Goal: Task Accomplishment & Management: Complete application form

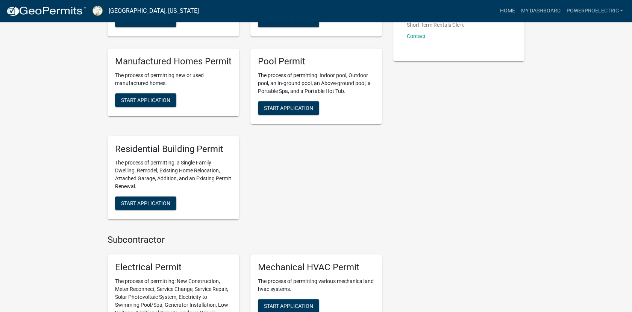
scroll to position [352, 0]
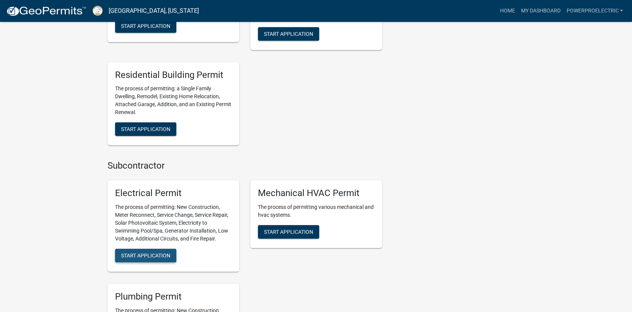
click at [159, 250] on button "Start Application" at bounding box center [145, 256] width 61 height 14
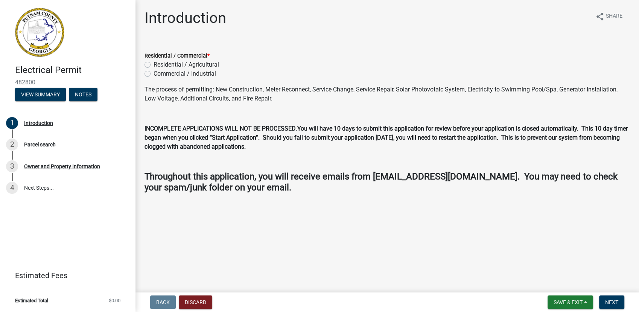
click at [148, 68] on div "Residential / Agricultural" at bounding box center [386, 64] width 485 height 9
click at [153, 66] on label "Residential / Agricultural" at bounding box center [185, 64] width 65 height 9
click at [153, 65] on input "Residential / Agricultural" at bounding box center [155, 62] width 5 height 5
radio input "true"
click at [610, 300] on span "Next" at bounding box center [611, 302] width 13 height 6
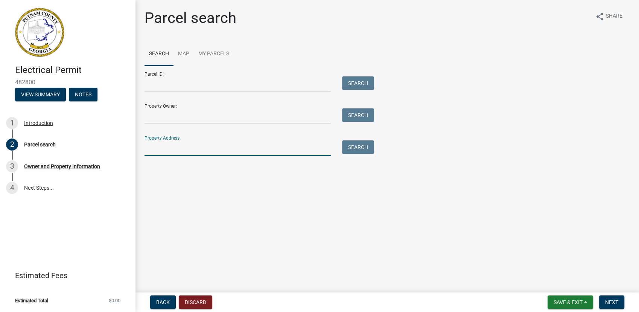
click at [159, 152] on input "Property Address:" at bounding box center [237, 147] width 186 height 15
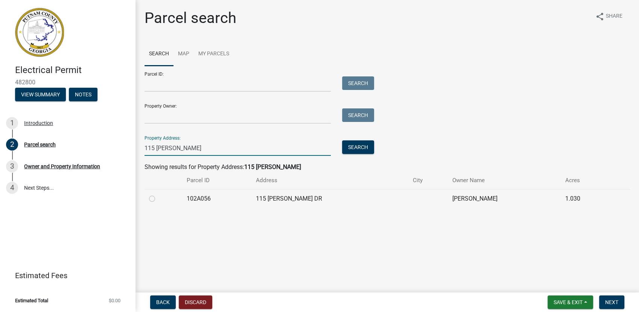
type input "115 [PERSON_NAME]"
click at [158, 194] on label at bounding box center [158, 194] width 0 height 0
click at [158, 199] on input "radio" at bounding box center [160, 196] width 5 height 5
radio input "true"
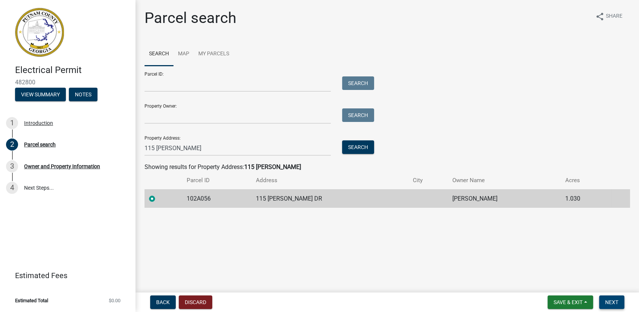
click at [613, 300] on span "Next" at bounding box center [611, 302] width 13 height 6
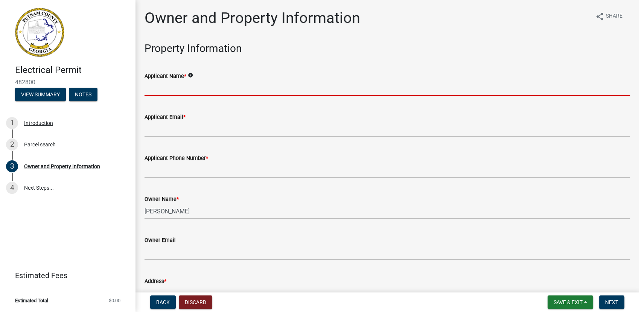
click at [174, 86] on input "Applicant Name *" at bounding box center [386, 87] width 485 height 15
type input "Power Pro Electric, LLC"
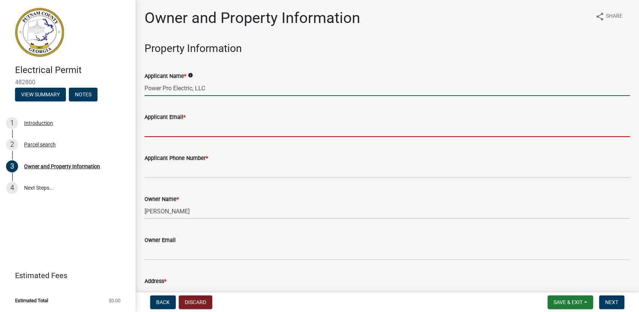
type input "[EMAIL_ADDRESS][DOMAIN_NAME]"
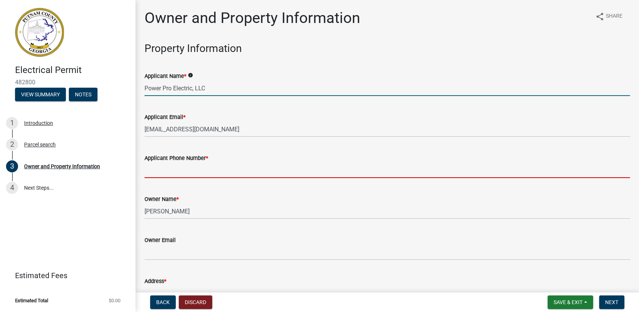
type input "7068185103"
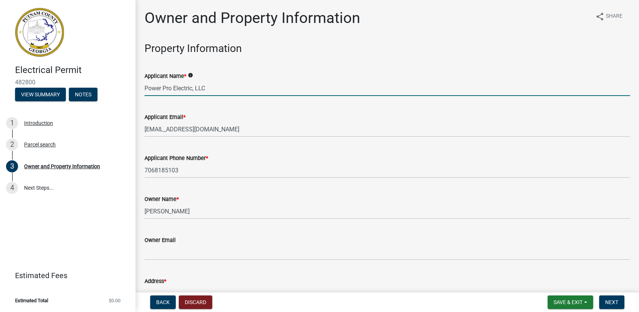
type input "Eatonton"
type input "[STREET_ADDRESS][PERSON_NAME]"
type input "Eatonton"
type input "GA"
type input "31024"
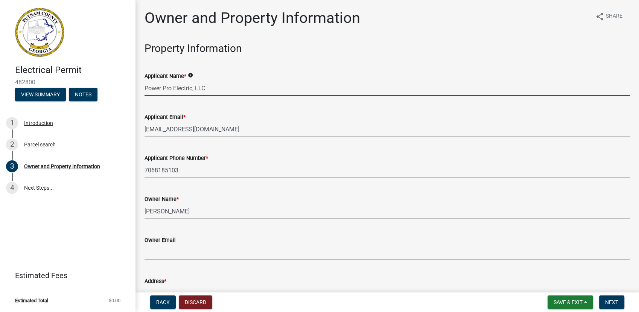
type input "Power Pro Electric"
type input "7068185103"
type input "[STREET_ADDRESS]"
type input "[GEOGRAPHIC_DATA], [GEOGRAPHIC_DATA]"
type input "GA"
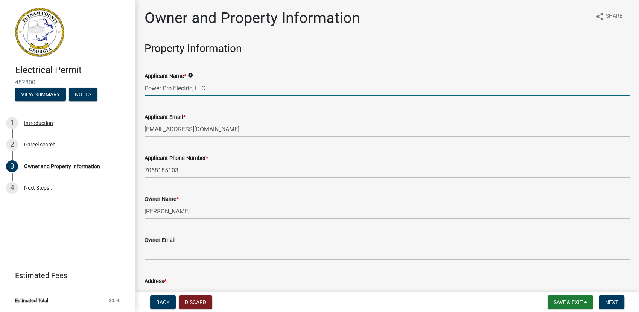
type input "30642"
type input "[EMAIL_ADDRESS][DOMAIN_NAME]"
type input "EN216820"
type input "[DATE]"
type input "SEC23-000018-2018"
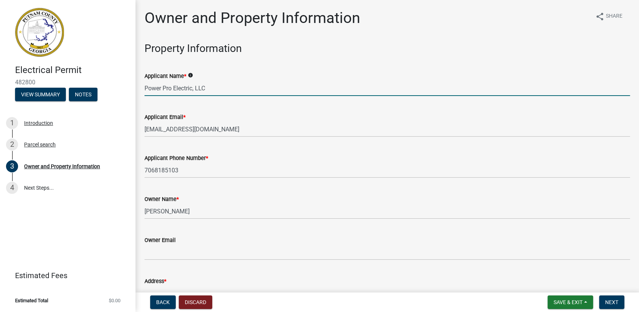
type input "[DATE]"
type input "[PERSON_NAME]"
type input "7068180671"
select select "9"
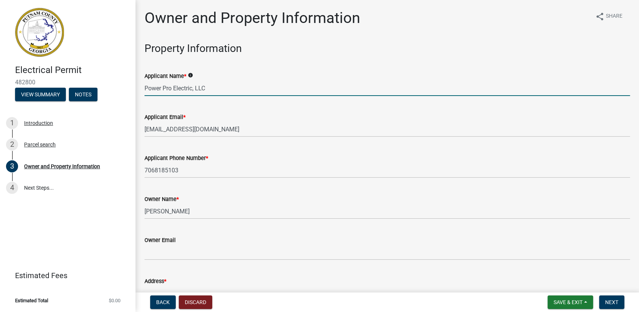
select select "2025"
select select "9"
select select "2025"
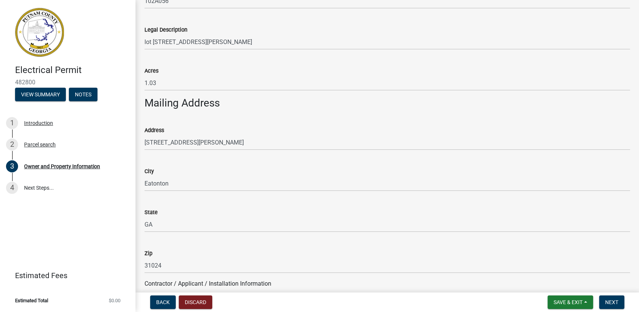
scroll to position [409, 0]
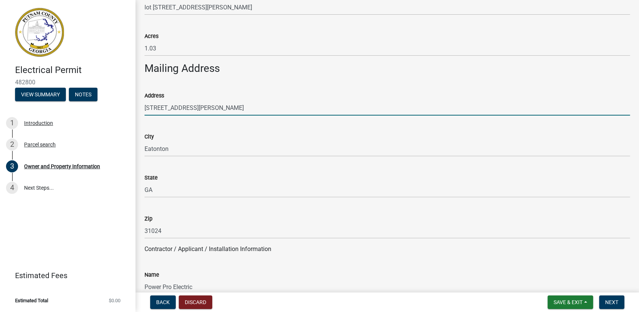
drag, startPoint x: 196, startPoint y: 107, endPoint x: 90, endPoint y: 105, distance: 105.7
click at [90, 105] on div "Electrical Permit 482800 View Summary Notes 1 Introduction 2 Parcel search 3 Ow…" at bounding box center [319, 156] width 639 height 312
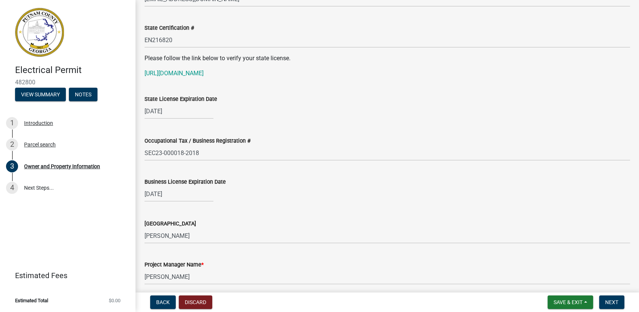
scroll to position [1028, 0]
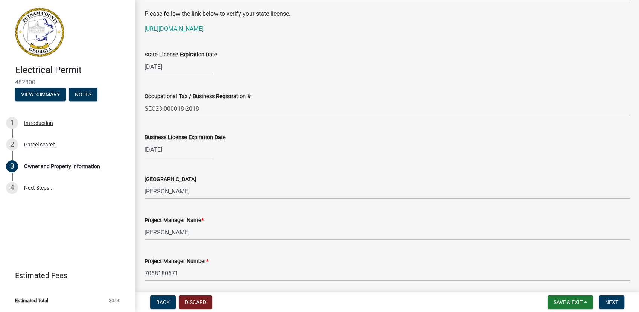
type input "[STREET_ADDRESS]"
click at [184, 153] on div "[DATE]" at bounding box center [178, 149] width 69 height 15
select select "12"
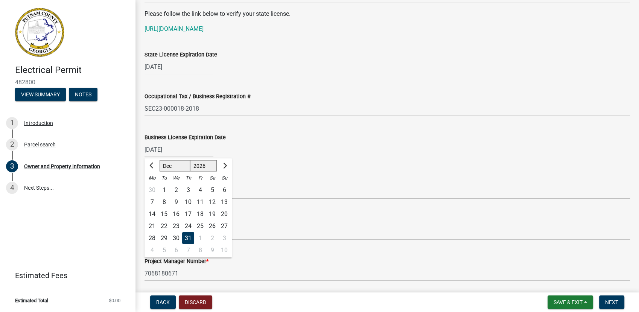
click at [196, 169] on select "1526 1527 1528 1529 1530 1531 1532 1533 1534 1535 1536 1537 1538 1539 1540 1541…" at bounding box center [203, 165] width 27 height 11
select select "2025"
click at [190, 160] on select "1526 1527 1528 1529 1530 1531 1532 1533 1534 1535 1536 1537 1538 1539 1540 1541…" at bounding box center [203, 165] width 27 height 11
click at [252, 146] on div "[DATE] Jan Feb Mar Apr May Jun [DATE] Aug Sep Oct Nov [DATE] 1526 1527 1528 152…" at bounding box center [386, 149] width 485 height 15
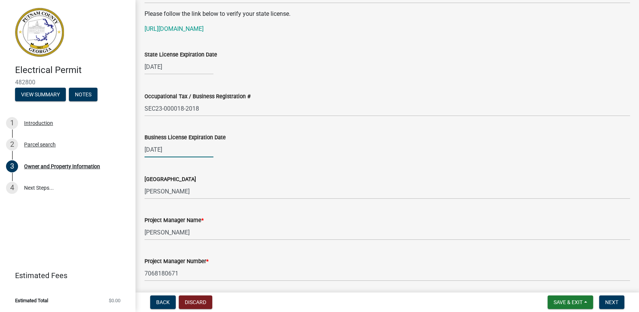
click at [184, 152] on div "[DATE]" at bounding box center [178, 149] width 69 height 15
select select "12"
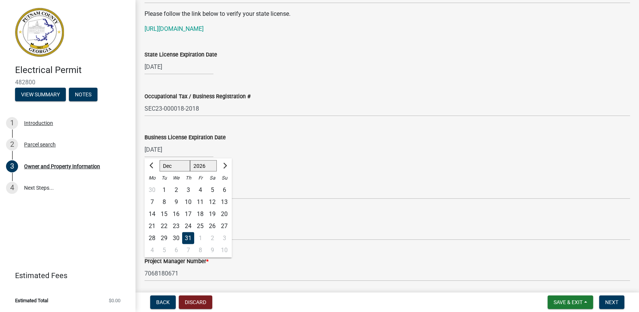
click at [203, 164] on select "1526 1527 1528 1529 1530 1531 1532 1533 1534 1535 1536 1537 1538 1539 1540 1541…" at bounding box center [203, 165] width 27 height 11
select select "2025"
click at [190, 160] on select "1526 1527 1528 1529 1530 1531 1532 1533 1534 1535 1536 1537 1538 1539 1540 1541…" at bounding box center [203, 165] width 27 height 11
click at [234, 150] on div "[DATE] Jan Feb Mar Apr May Jun [DATE] Aug Sep Oct Nov [DATE] 1526 1527 1528 152…" at bounding box center [386, 149] width 485 height 15
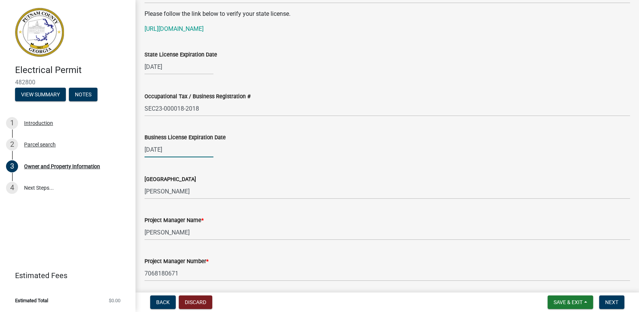
click at [184, 150] on div "[DATE]" at bounding box center [178, 149] width 69 height 15
select select "12"
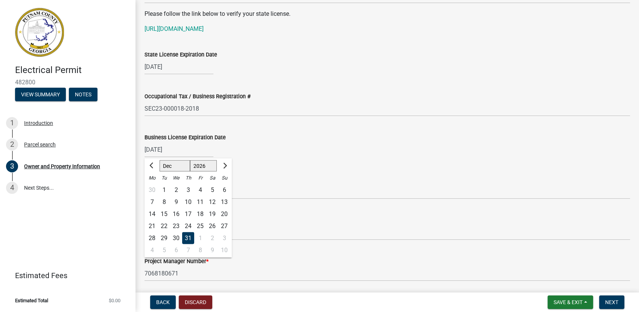
click at [195, 162] on select "1526 1527 1528 1529 1530 1531 1532 1533 1534 1535 1536 1537 1538 1539 1540 1541…" at bounding box center [203, 165] width 27 height 11
select select "2025"
click at [190, 160] on select "1526 1527 1528 1529 1530 1531 1532 1533 1534 1535 1536 1537 1538 1539 1540 1541…" at bounding box center [203, 165] width 27 height 11
click at [176, 238] on div "31" at bounding box center [176, 238] width 12 height 12
type input "[DATE]"
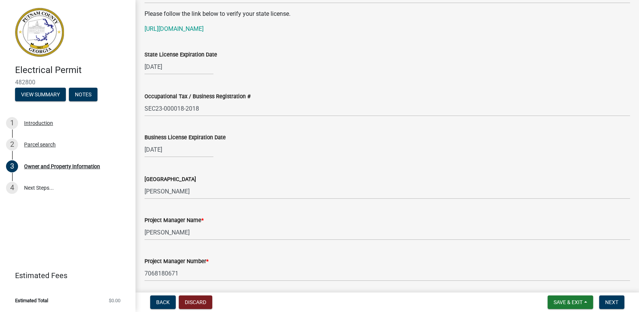
click at [256, 165] on div "Issuing County Greene" at bounding box center [386, 181] width 485 height 35
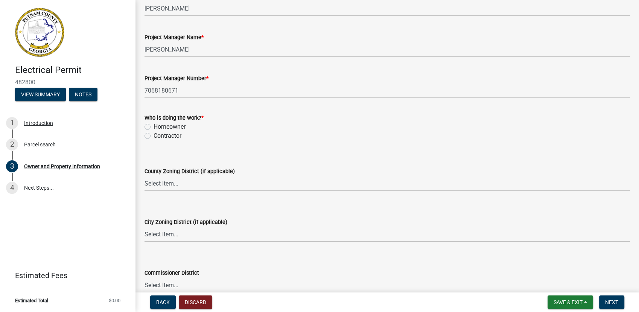
scroll to position [1215, 0]
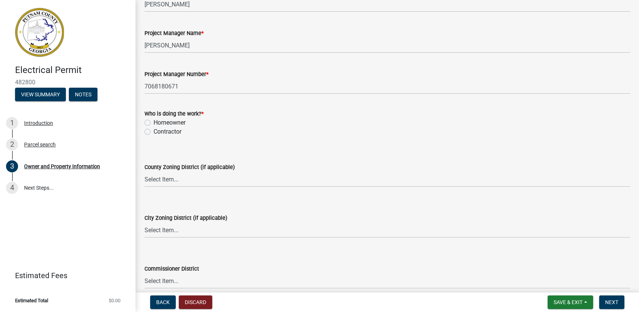
click at [174, 133] on label "Contractor" at bounding box center [167, 131] width 28 height 9
click at [158, 132] on input "Contractor" at bounding box center [155, 129] width 5 height 5
radio input "true"
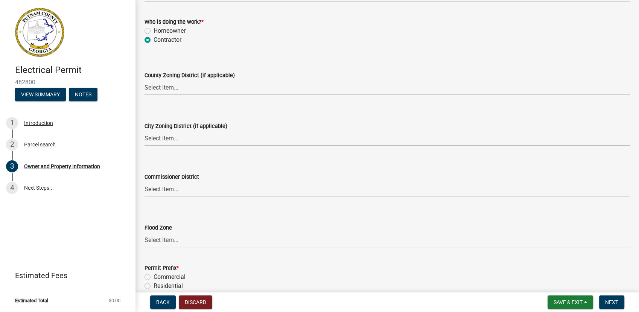
scroll to position [1343, 0]
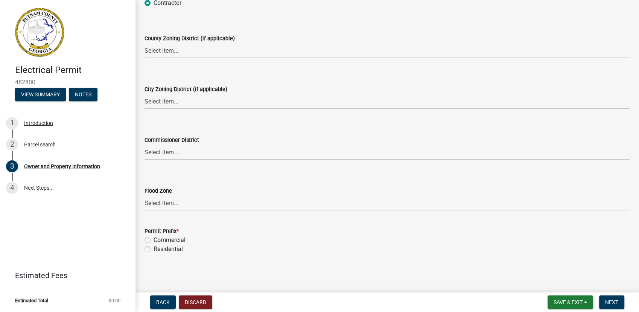
click at [156, 247] on label "Residential" at bounding box center [167, 248] width 29 height 9
click at [156, 247] on input "Residential" at bounding box center [155, 246] width 5 height 5
radio input "true"
click at [612, 305] on span "Next" at bounding box center [611, 302] width 13 height 6
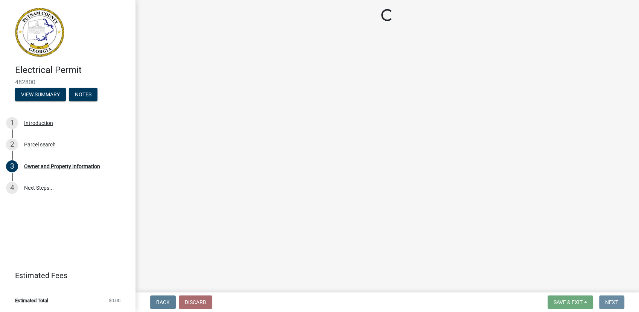
scroll to position [0, 0]
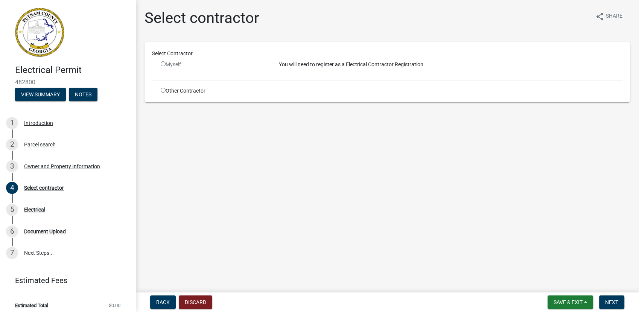
click at [162, 88] on input "radio" at bounding box center [163, 90] width 5 height 5
radio input "true"
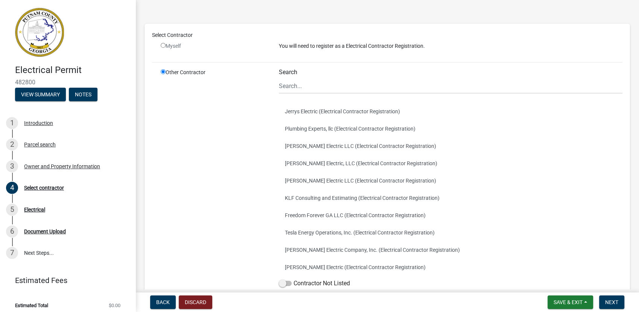
scroll to position [68, 0]
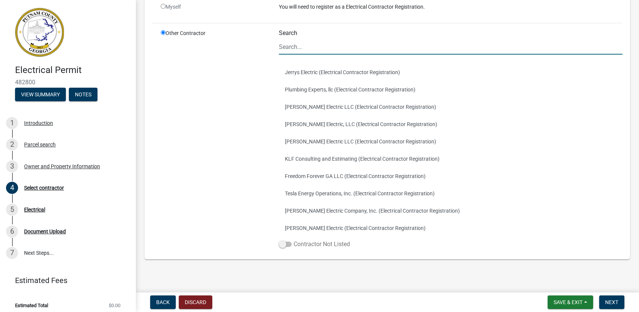
click at [289, 242] on span at bounding box center [285, 243] width 13 height 5
click at [293, 240] on input "Contractor Not Listed" at bounding box center [293, 240] width 0 height 0
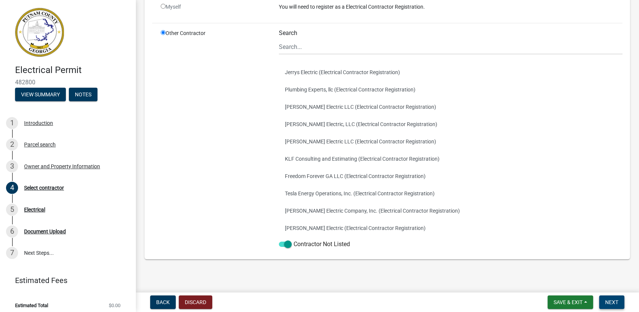
click at [609, 301] on span "Next" at bounding box center [611, 302] width 13 height 6
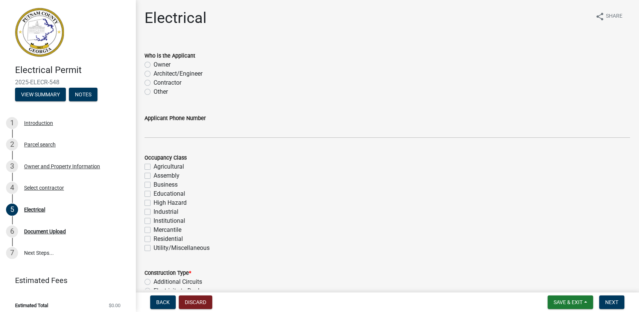
click at [144, 81] on div "Who is the Applicant Owner Architect/Engineer Contractor Other" at bounding box center [387, 69] width 496 height 54
click at [153, 82] on label "Contractor" at bounding box center [167, 82] width 28 height 9
click at [153, 82] on input "Contractor" at bounding box center [155, 80] width 5 height 5
radio input "true"
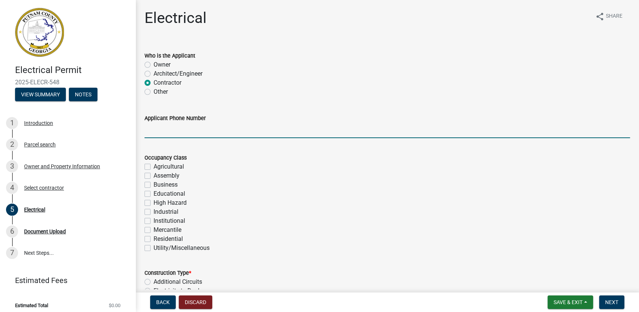
click at [157, 134] on input "Applicant Phone Number" at bounding box center [386, 130] width 485 height 15
type input "7068185103"
type input "20000"
type input "200"
click at [162, 240] on label "Residential" at bounding box center [167, 238] width 29 height 9
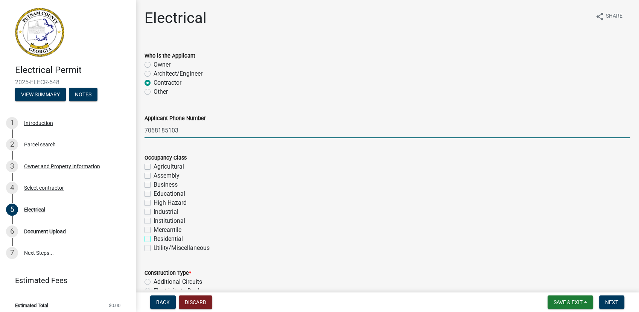
click at [158, 239] on input "Residential" at bounding box center [155, 236] width 5 height 5
checkbox input "true"
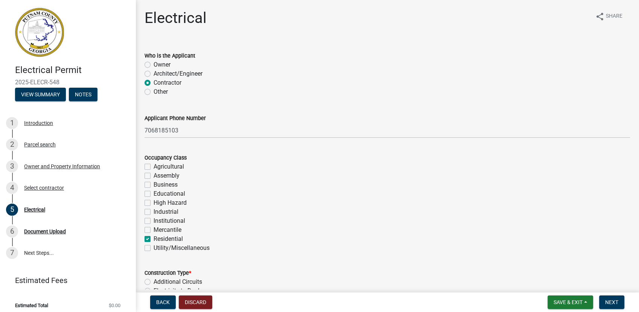
checkbox input "false"
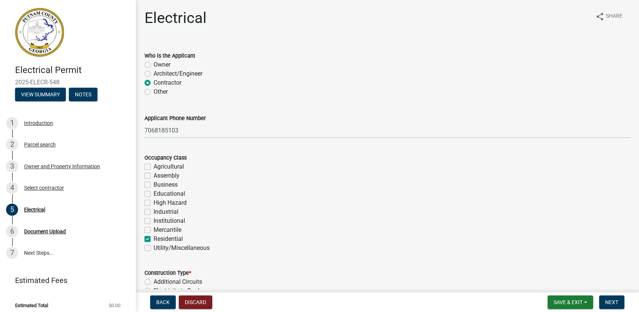
checkbox input "false"
checkbox input "true"
checkbox input "false"
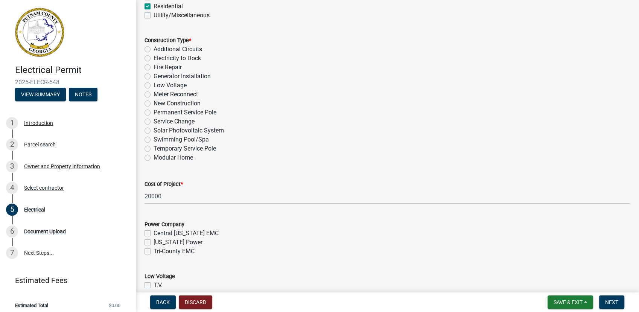
scroll to position [237, 0]
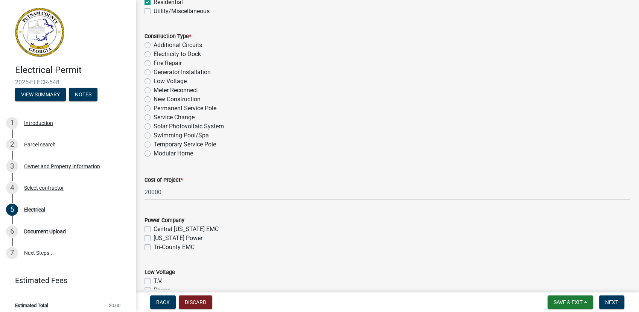
click at [194, 143] on label "Temporary Service Pole" at bounding box center [184, 144] width 62 height 9
click at [158, 143] on input "Temporary Service Pole" at bounding box center [155, 142] width 5 height 5
radio input "true"
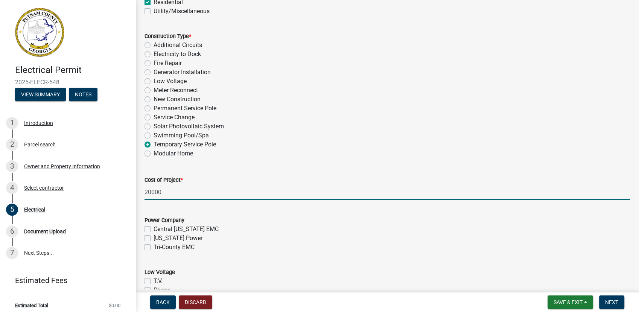
click at [162, 194] on input "20000" at bounding box center [386, 191] width 485 height 15
type input "2000"
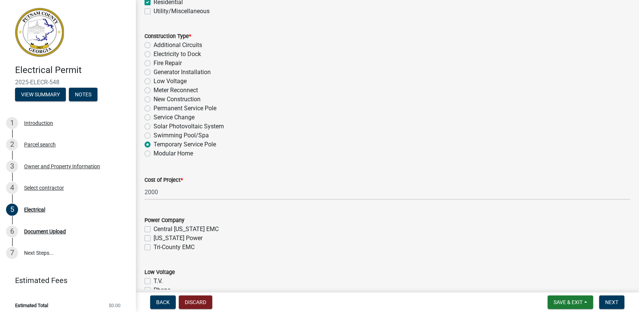
click at [153, 246] on label "Tri-County EMC" at bounding box center [173, 247] width 41 height 9
click at [153, 246] on input "Tri-County EMC" at bounding box center [155, 245] width 5 height 5
checkbox input "true"
checkbox input "false"
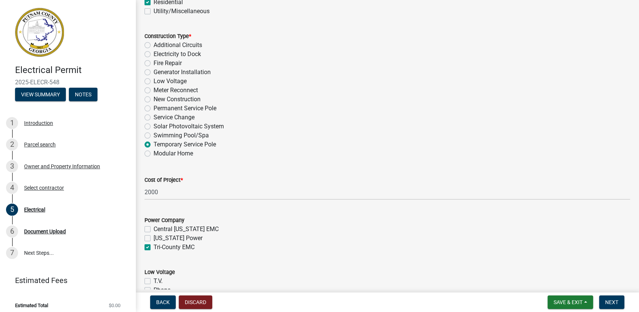
checkbox input "true"
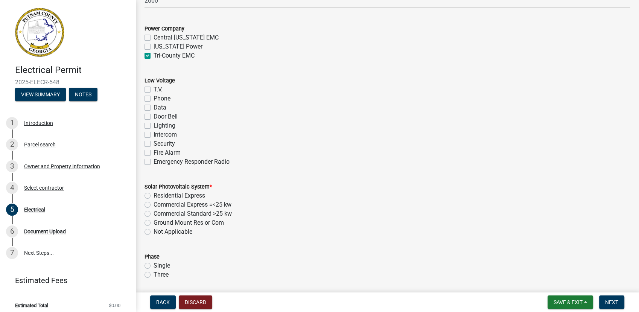
scroll to position [456, 0]
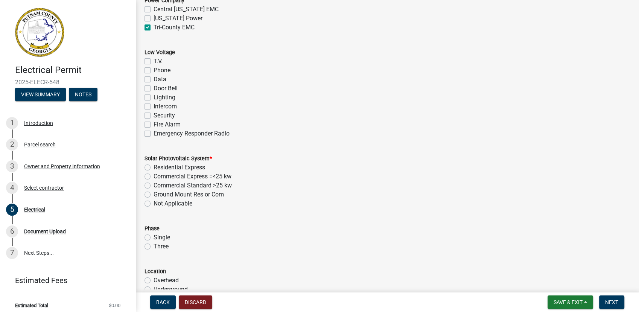
click at [181, 202] on label "Not Applicable" at bounding box center [172, 203] width 39 height 9
click at [158, 202] on input "Not Applicable" at bounding box center [155, 201] width 5 height 5
radio input "true"
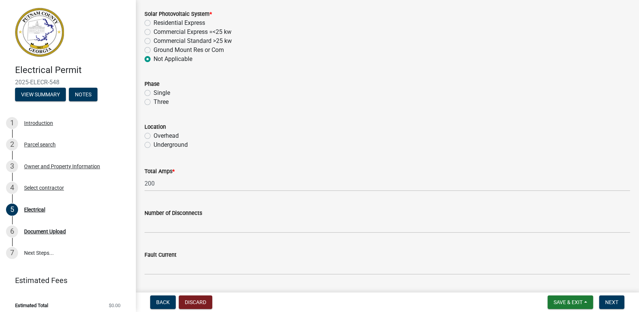
scroll to position [603, 0]
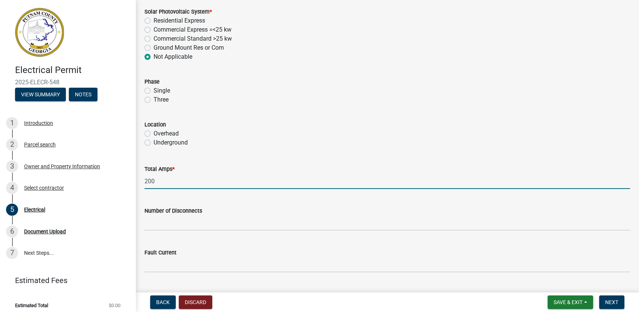
drag, startPoint x: 147, startPoint y: 182, endPoint x: 130, endPoint y: 182, distance: 17.3
click at [130, 182] on div "Electrical Permit 2025-ELECR-548 View Summary Notes 1 Introduction 2 Parcel sea…" at bounding box center [319, 156] width 639 height 312
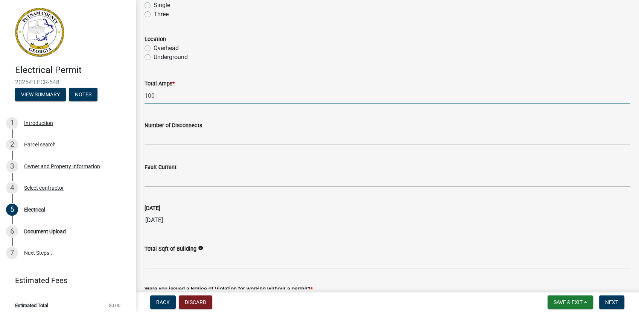
scroll to position [746, 0]
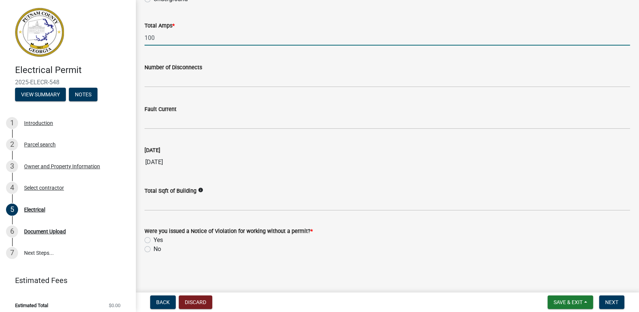
type input "100"
click at [153, 248] on label "No" at bounding box center [157, 248] width 8 height 9
click at [153, 248] on input "No" at bounding box center [155, 246] width 5 height 5
radio input "true"
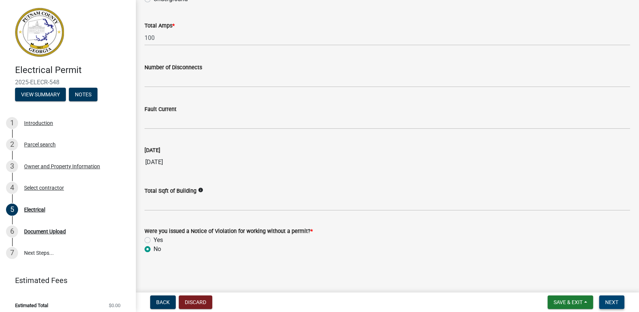
click at [612, 305] on span "Next" at bounding box center [611, 302] width 13 height 6
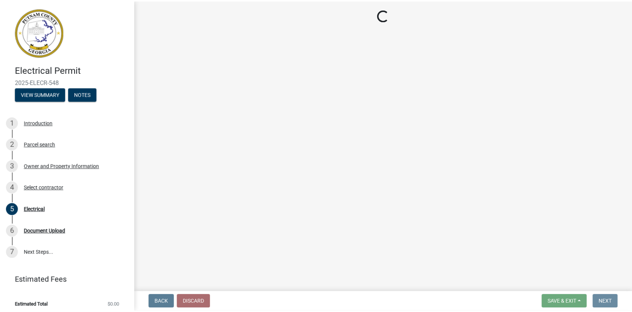
scroll to position [0, 0]
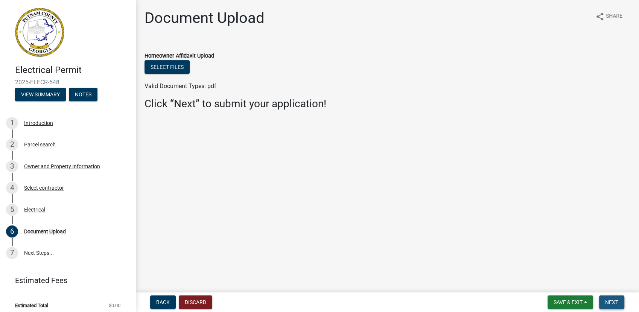
click at [612, 303] on span "Next" at bounding box center [611, 302] width 13 height 6
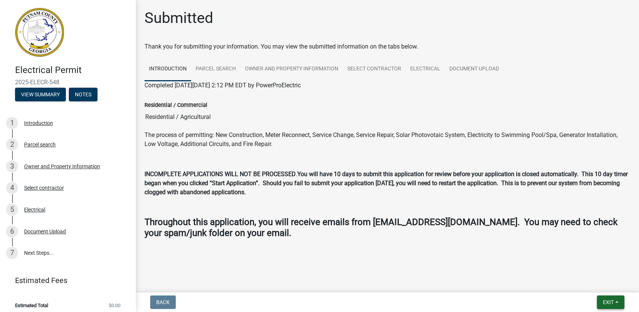
click at [611, 305] on button "Exit" at bounding box center [609, 302] width 27 height 14
click at [593, 281] on button "Save & Exit" at bounding box center [594, 282] width 60 height 18
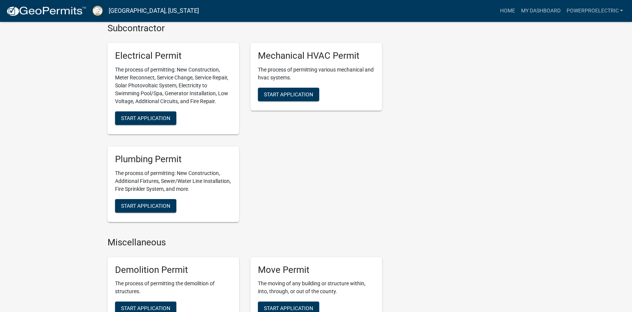
scroll to position [484, 0]
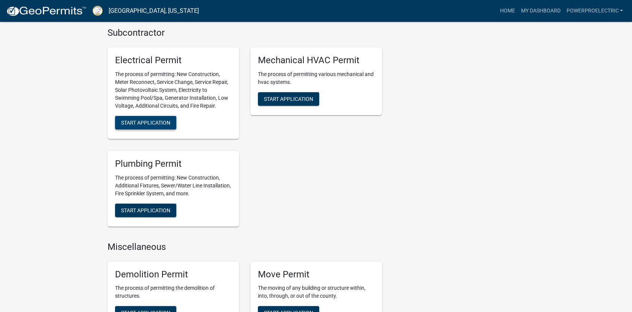
click at [156, 120] on span "Start Application" at bounding box center [145, 123] width 49 height 6
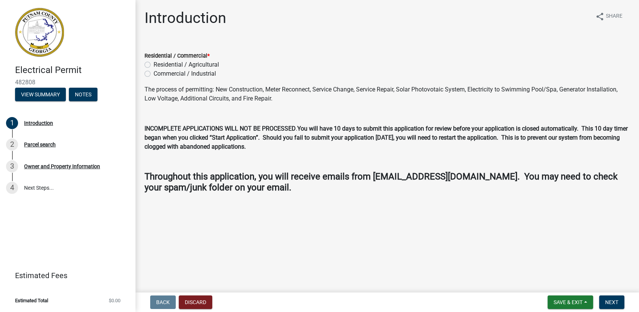
click at [184, 64] on label "Residential / Agricultural" at bounding box center [185, 64] width 65 height 9
click at [158, 64] on input "Residential / Agricultural" at bounding box center [155, 62] width 5 height 5
radio input "true"
click at [605, 302] on span "Next" at bounding box center [611, 302] width 13 height 6
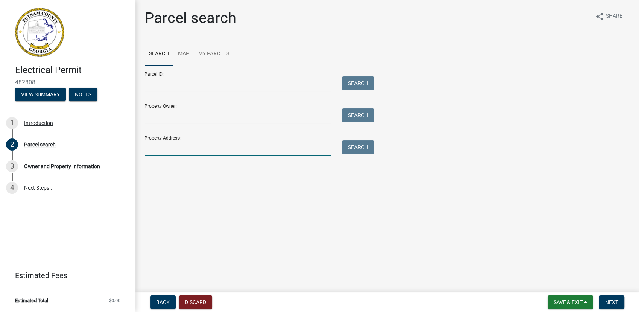
click at [199, 145] on input "Property Address:" at bounding box center [237, 147] width 186 height 15
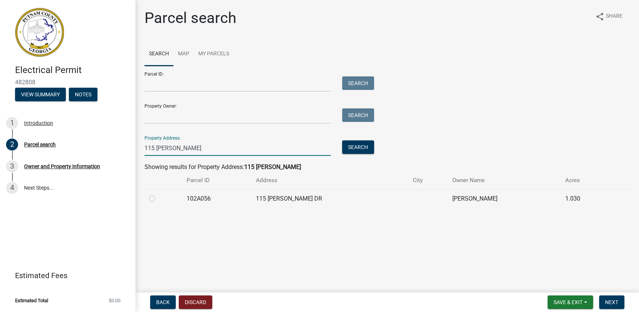
type input "115 [PERSON_NAME]"
click at [158, 194] on label at bounding box center [158, 194] width 0 height 0
click at [158, 199] on input "radio" at bounding box center [160, 196] width 5 height 5
radio input "true"
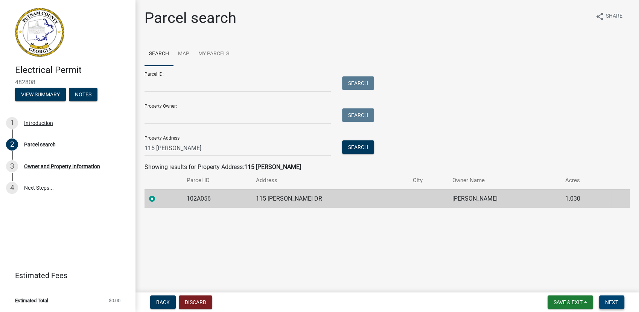
click at [618, 301] on button "Next" at bounding box center [611, 302] width 25 height 14
click at [614, 304] on span "Next" at bounding box center [611, 302] width 13 height 6
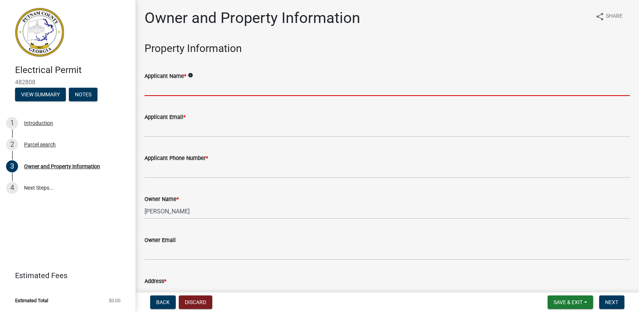
click at [189, 85] on input "Applicant Name *" at bounding box center [386, 87] width 485 height 15
type input "Power Pro Electric, LLC"
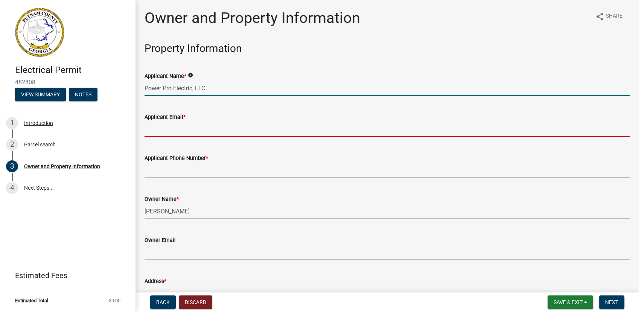
type input "[EMAIL_ADDRESS][DOMAIN_NAME]"
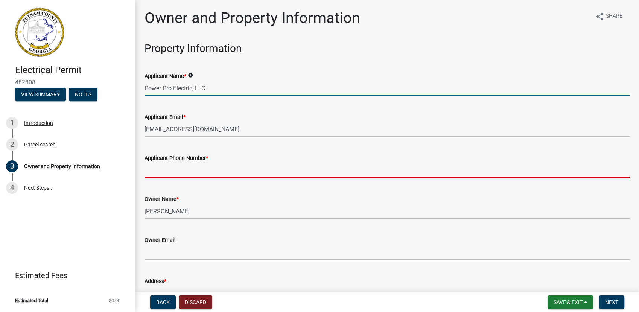
type input "7068185103"
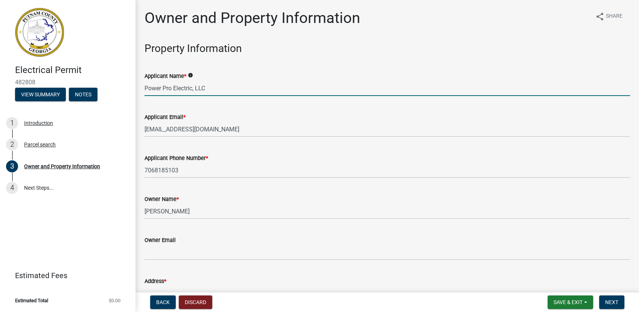
type input "Eatonton"
type input "[STREET_ADDRESS]"
type input "Eatonton"
type input "GA"
type input "31024"
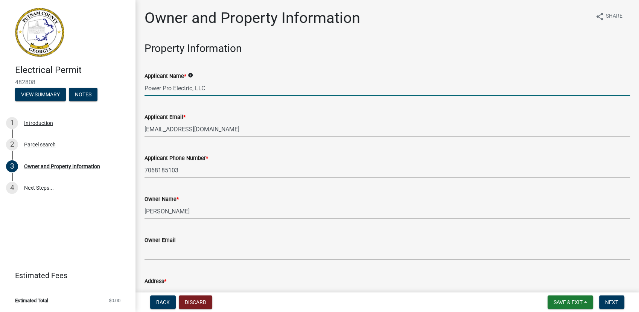
type input "Power Pro Electric"
type input "7068185103"
type input "[STREET_ADDRESS]"
type input "[GEOGRAPHIC_DATA], [GEOGRAPHIC_DATA]"
type input "GA"
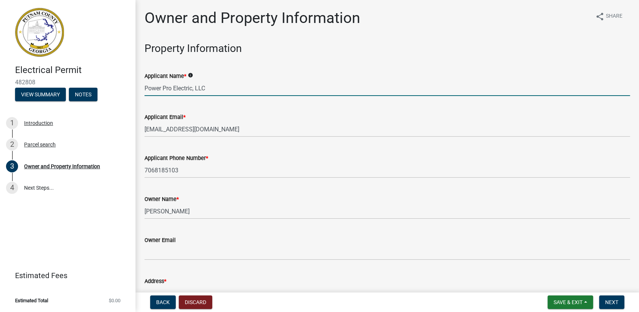
type input "30642"
type input "[EMAIL_ADDRESS][DOMAIN_NAME]"
type input "EN216820"
type input "[DATE]"
type input "SEC23-000018-2018"
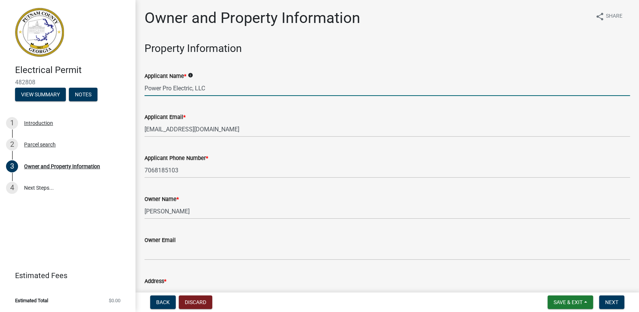
type input "[DATE]"
type input "[PERSON_NAME]"
type input "7068180671"
select select "9"
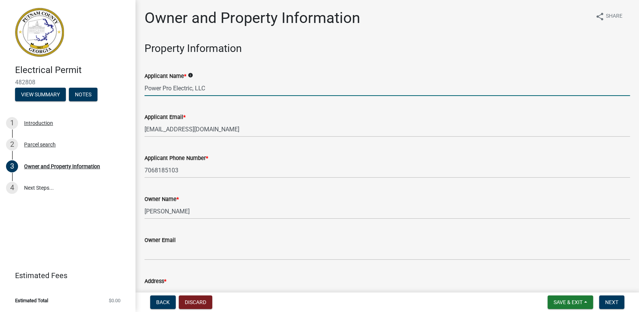
select select "2025"
select select "9"
select select "2025"
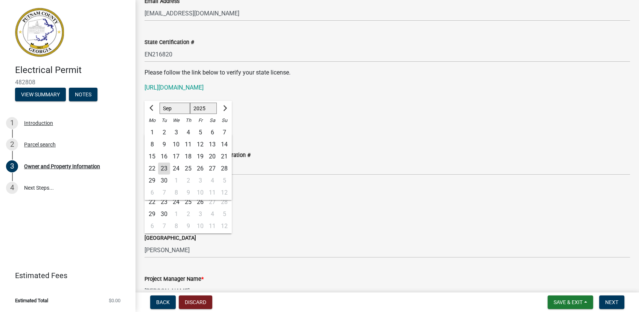
scroll to position [973, 0]
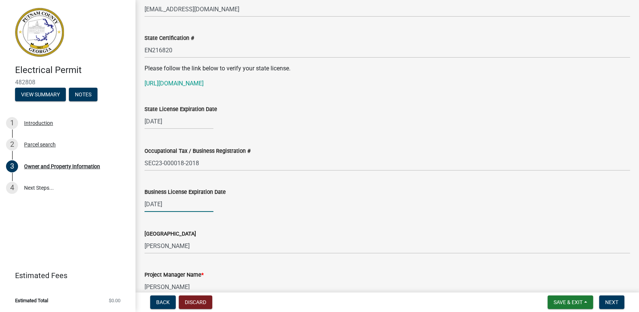
click at [167, 202] on div "[DATE]" at bounding box center [178, 203] width 69 height 15
select select "12"
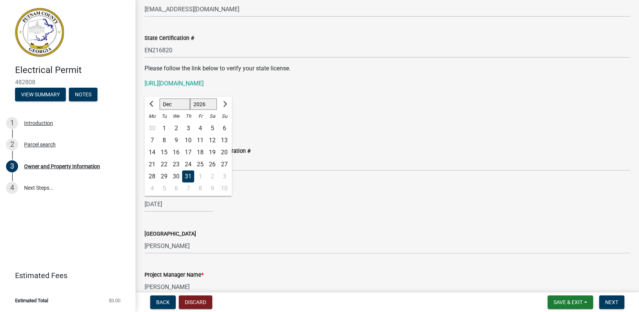
click at [203, 107] on select "1526 1527 1528 1529 1530 1531 1532 1533 1534 1535 1536 1537 1538 1539 1540 1541…" at bounding box center [203, 104] width 27 height 11
select select "2025"
click at [190, 99] on select "1526 1527 1528 1529 1530 1531 1532 1533 1534 1535 1536 1537 1538 1539 1540 1541…" at bounding box center [203, 104] width 27 height 11
click at [176, 174] on div "31" at bounding box center [176, 176] width 12 height 12
type input "[DATE]"
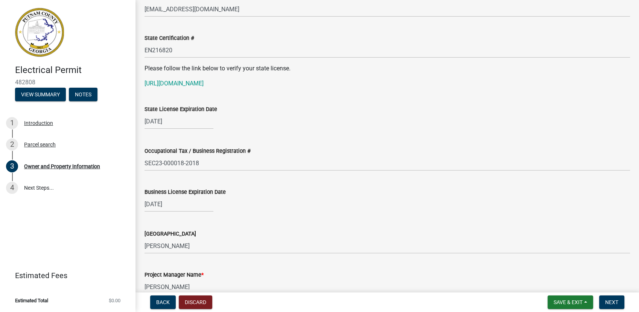
click at [328, 103] on div "State License Expiration Date [DATE]" at bounding box center [386, 111] width 485 height 35
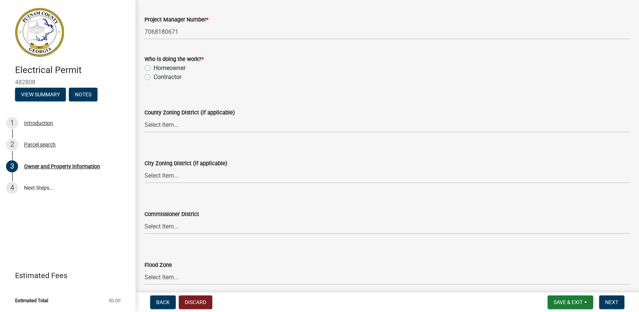
scroll to position [1277, 0]
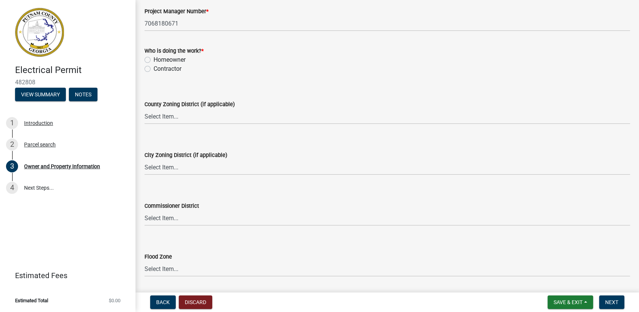
click at [169, 68] on label "Contractor" at bounding box center [167, 68] width 28 height 9
click at [158, 68] on input "Contractor" at bounding box center [155, 66] width 5 height 5
radio input "true"
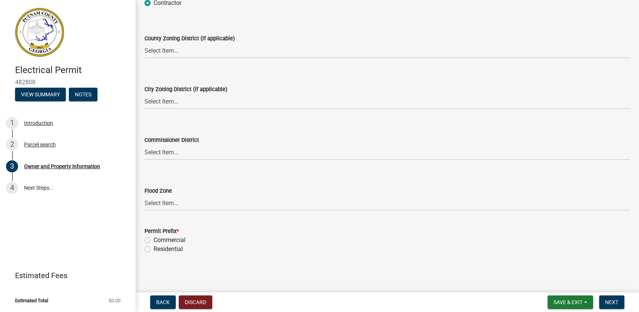
click at [176, 249] on label "Residential" at bounding box center [167, 248] width 29 height 9
click at [158, 249] on input "Residential" at bounding box center [155, 246] width 5 height 5
radio input "true"
click at [610, 303] on span "Next" at bounding box center [611, 302] width 13 height 6
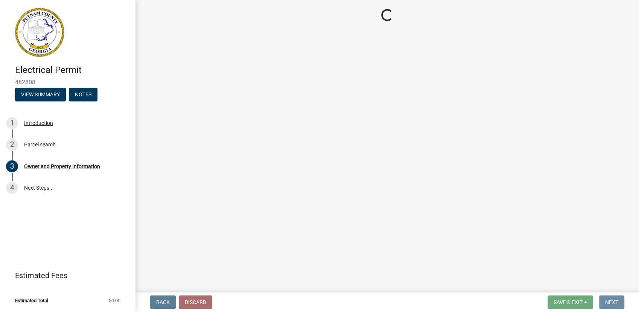
scroll to position [0, 0]
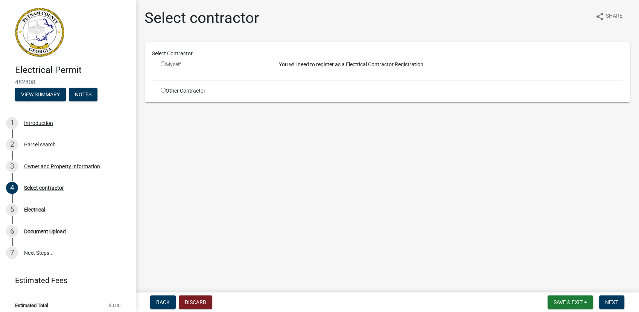
click at [162, 92] on input "radio" at bounding box center [163, 90] width 5 height 5
radio input "true"
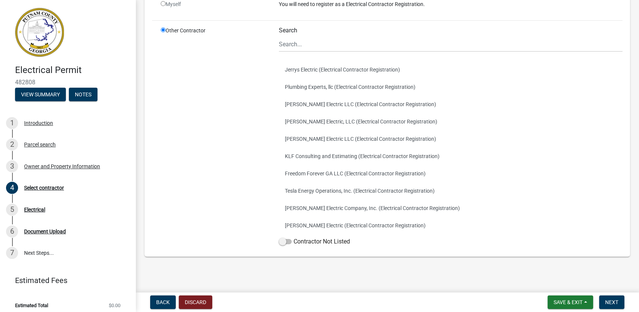
scroll to position [73, 0]
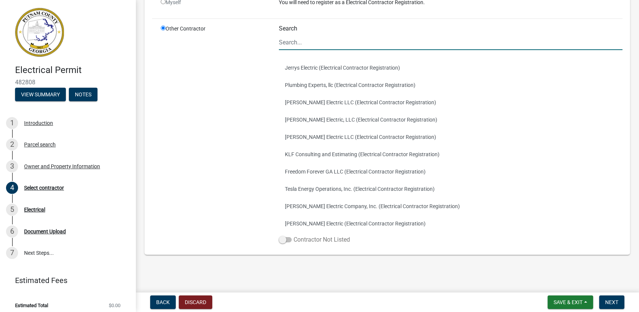
click at [286, 239] on span at bounding box center [285, 239] width 13 height 5
click at [293, 235] on input "Contractor Not Listed" at bounding box center [293, 235] width 0 height 0
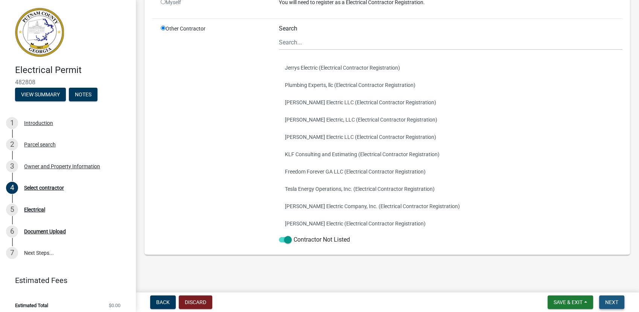
click at [611, 302] on span "Next" at bounding box center [611, 302] width 13 height 6
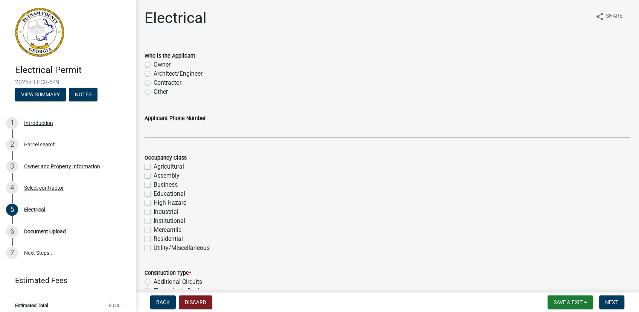
click at [173, 81] on label "Contractor" at bounding box center [167, 82] width 28 height 9
click at [158, 81] on input "Contractor" at bounding box center [155, 80] width 5 height 5
radio input "true"
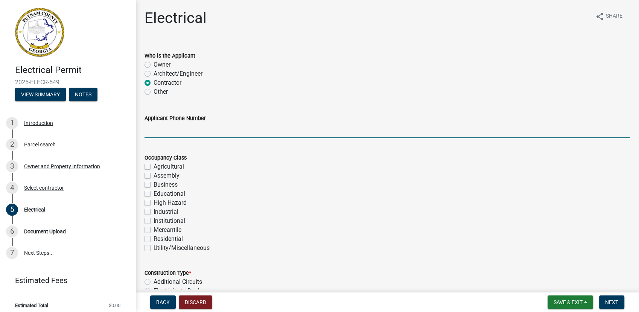
click at [174, 132] on input "Applicant Phone Number" at bounding box center [386, 130] width 485 height 15
type input "7068185103"
type input "2000"
type input "100"
click at [159, 240] on label "Residential" at bounding box center [167, 238] width 29 height 9
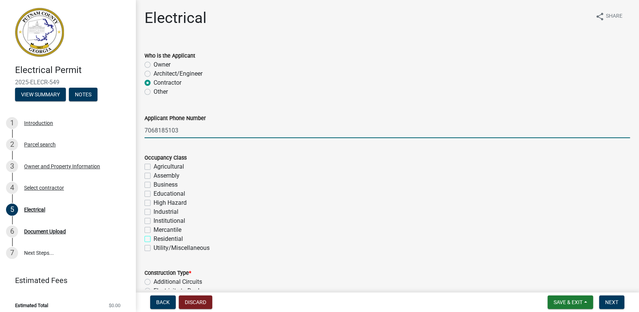
click at [158, 239] on input "Residential" at bounding box center [155, 236] width 5 height 5
checkbox input "true"
checkbox input "false"
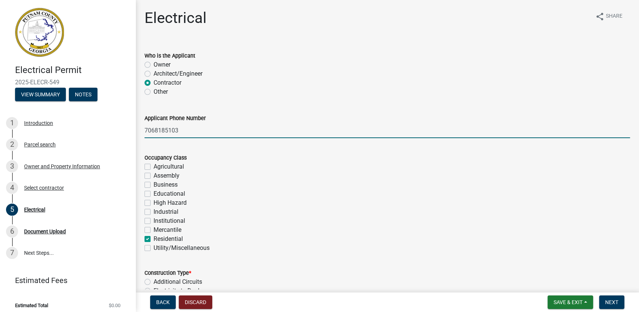
checkbox input "false"
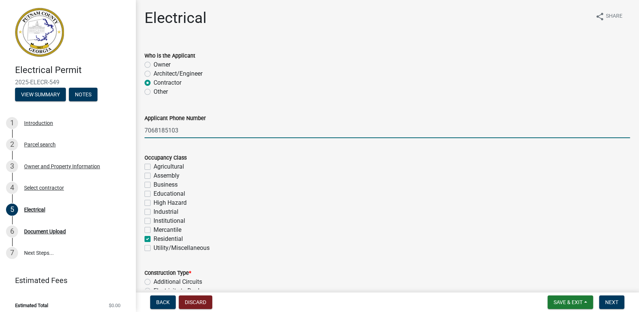
checkbox input "true"
checkbox input "false"
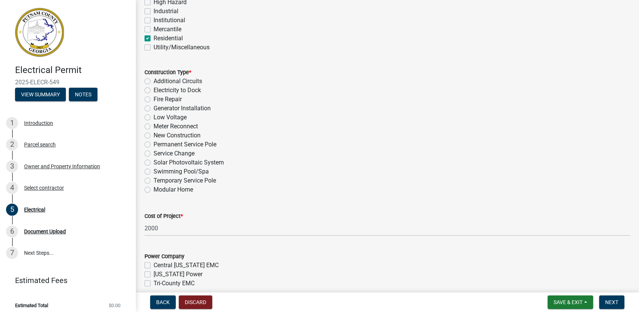
scroll to position [222, 0]
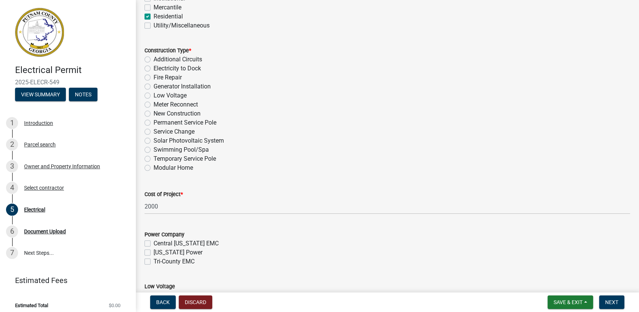
click at [153, 114] on label "New Construction" at bounding box center [176, 113] width 47 height 9
click at [153, 114] on input "New Construction" at bounding box center [155, 111] width 5 height 5
radio input "true"
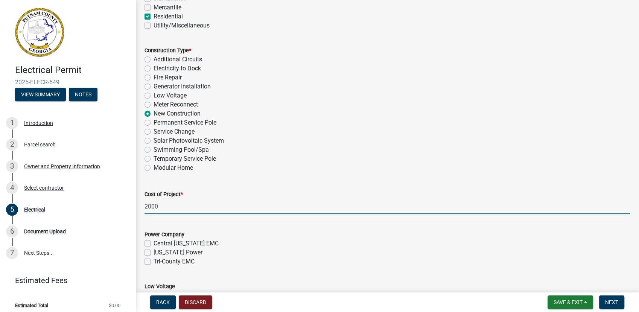
click at [162, 207] on input "2000" at bounding box center [386, 206] width 485 height 15
type input "20000"
click at [158, 260] on label "Tri-County EMC" at bounding box center [173, 261] width 41 height 9
click at [158, 260] on input "Tri-County EMC" at bounding box center [155, 259] width 5 height 5
checkbox input "true"
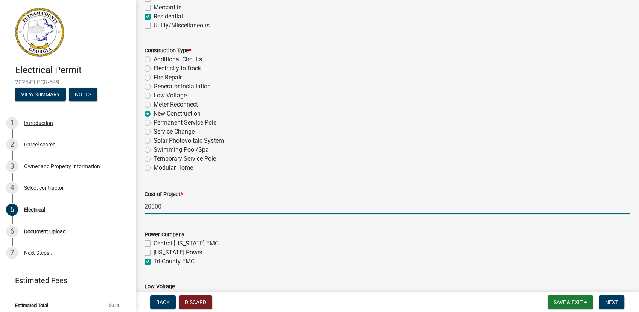
checkbox input "false"
checkbox input "true"
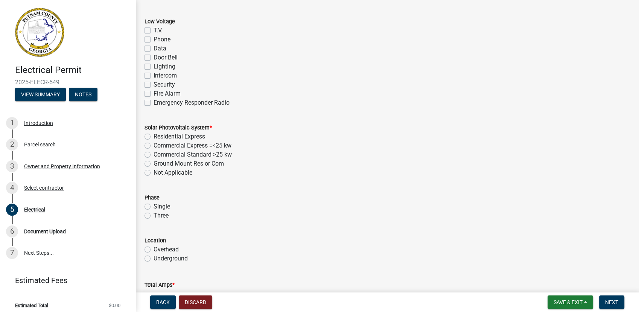
scroll to position [528, 0]
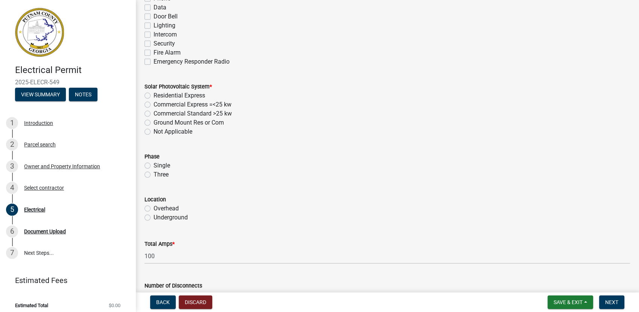
click at [172, 132] on label "Not Applicable" at bounding box center [172, 131] width 39 height 9
click at [158, 132] on input "Not Applicable" at bounding box center [155, 129] width 5 height 5
radio input "true"
click at [153, 164] on label "Single" at bounding box center [161, 165] width 17 height 9
click at [153, 164] on input "Single" at bounding box center [155, 163] width 5 height 5
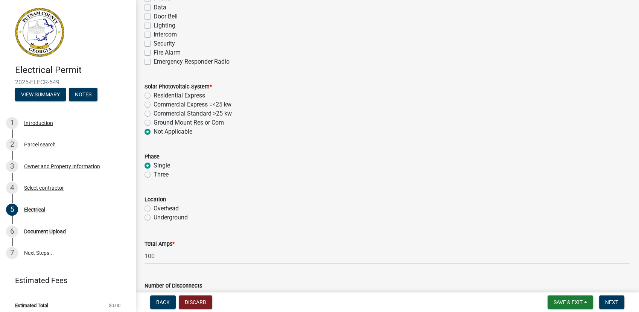
radio input "true"
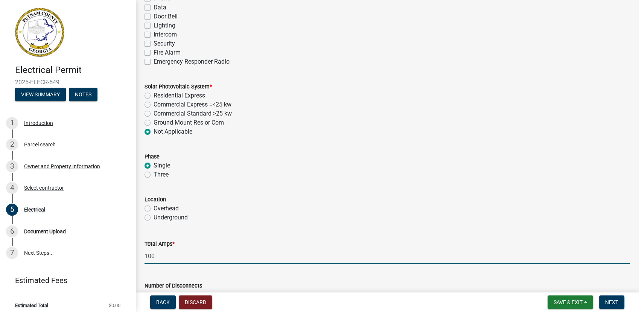
click at [147, 254] on input "100" at bounding box center [386, 255] width 485 height 15
type input "200"
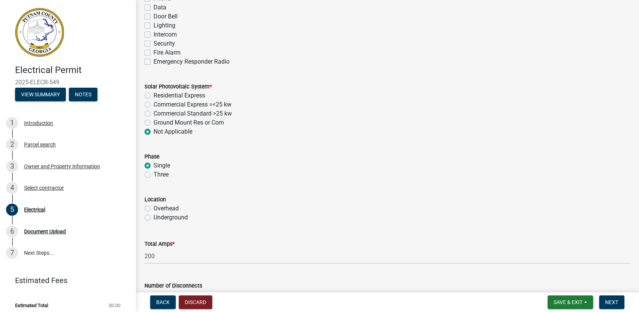
click at [282, 186] on form "Location Overhead Underground" at bounding box center [386, 204] width 485 height 36
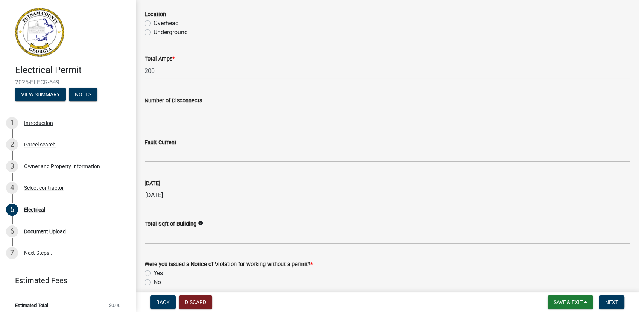
scroll to position [746, 0]
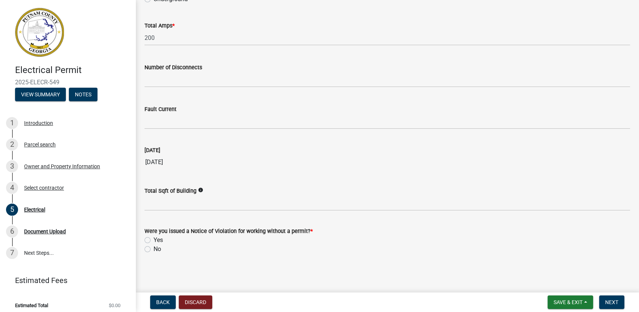
click at [154, 247] on label "No" at bounding box center [157, 248] width 8 height 9
click at [154, 247] on input "No" at bounding box center [155, 246] width 5 height 5
radio input "true"
click at [607, 302] on span "Next" at bounding box center [611, 302] width 13 height 6
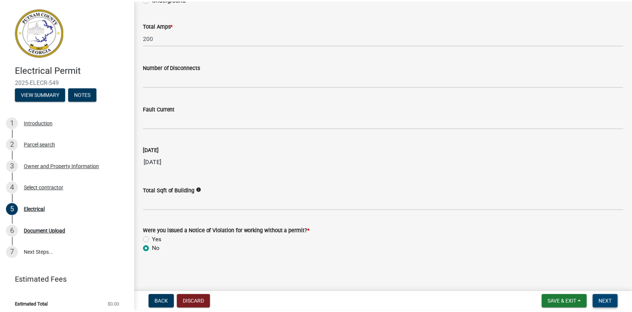
scroll to position [0, 0]
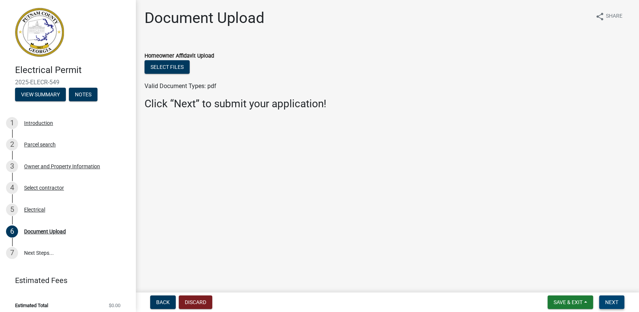
click at [614, 300] on span "Next" at bounding box center [611, 302] width 13 height 6
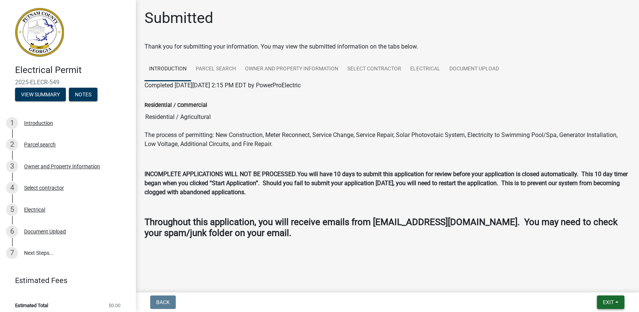
click at [604, 300] on span "Exit" at bounding box center [607, 302] width 11 height 6
click at [586, 283] on button "Save & Exit" at bounding box center [594, 282] width 60 height 18
